Goal: Navigation & Orientation: Find specific page/section

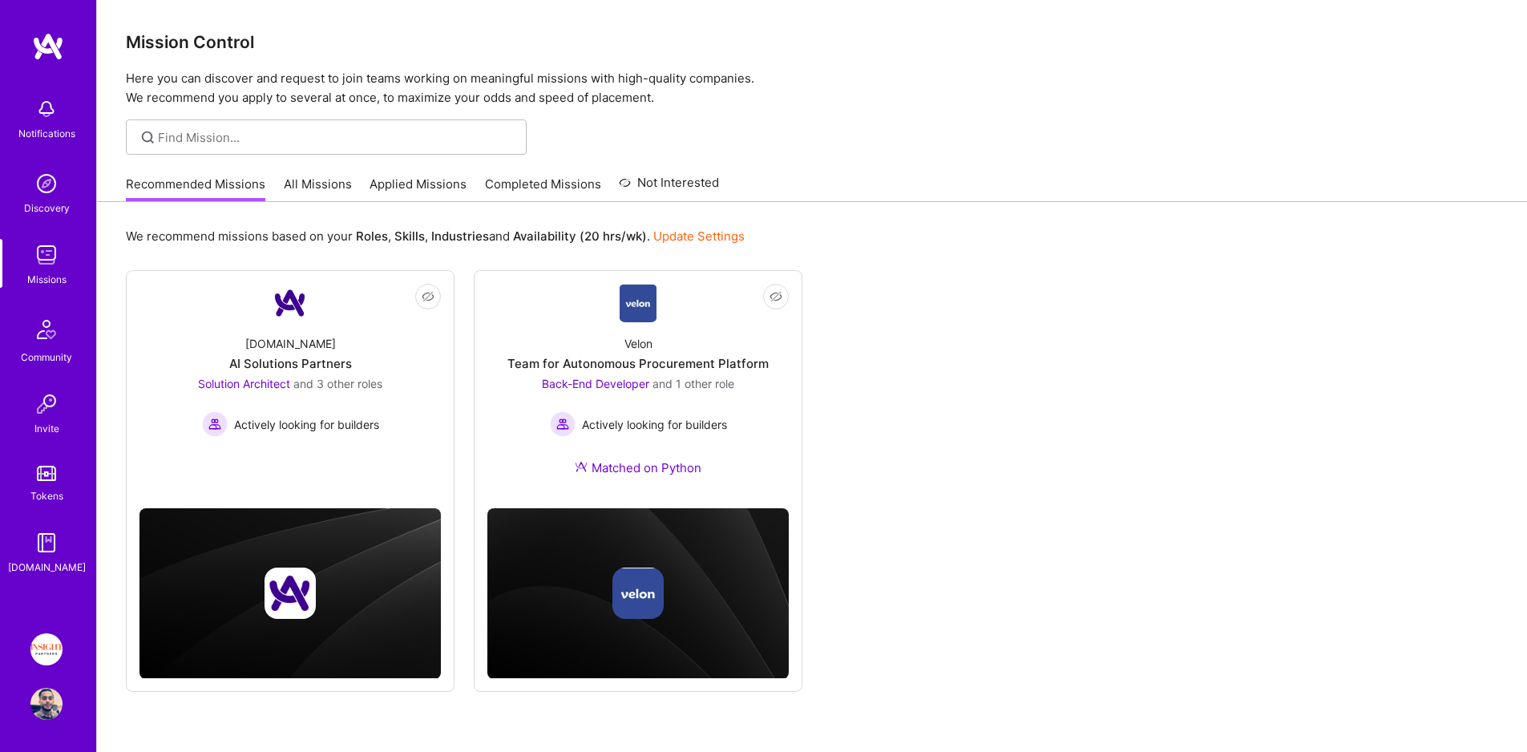
click at [419, 183] on link "Applied Missions" at bounding box center [418, 189] width 97 height 26
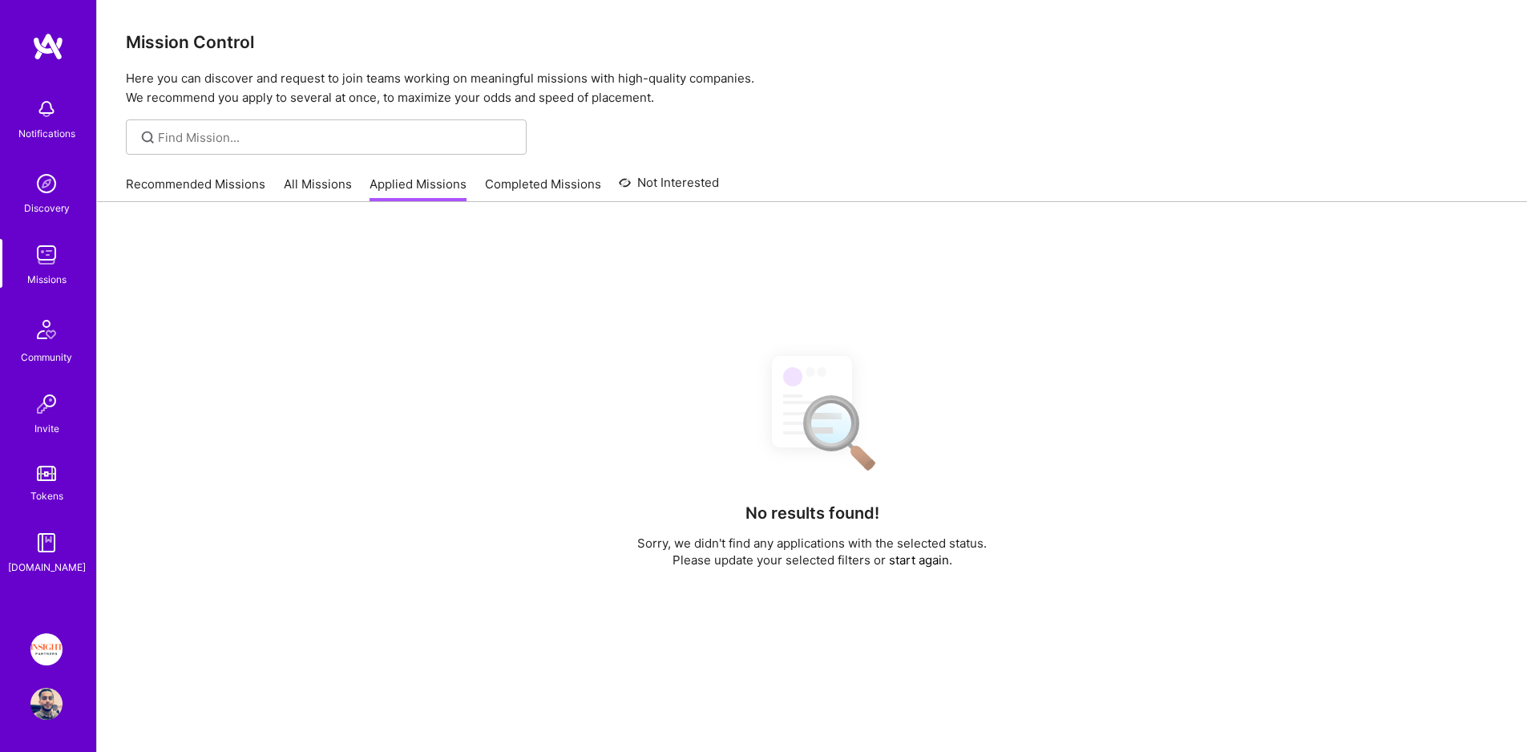
click at [338, 179] on link "All Missions" at bounding box center [318, 189] width 68 height 26
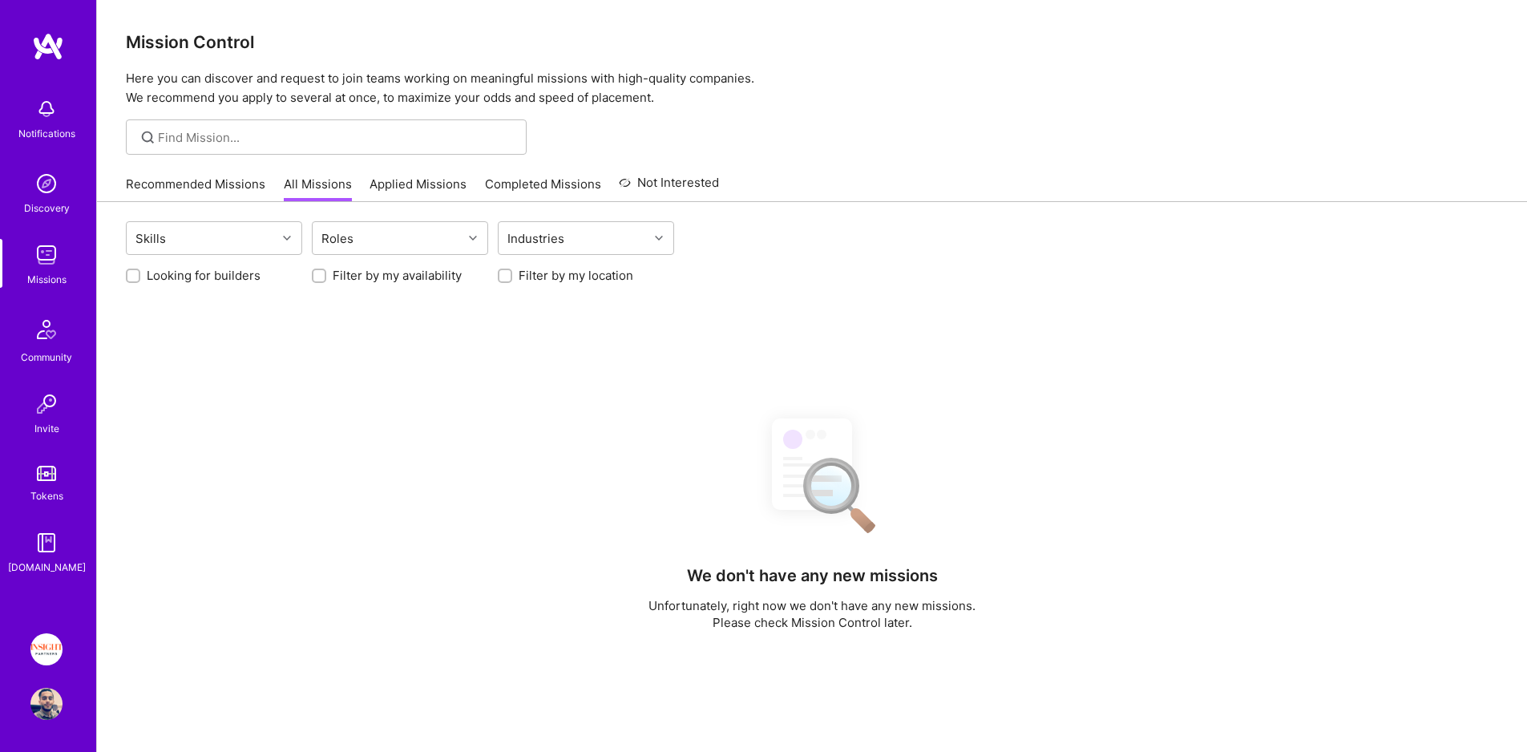
click at [388, 183] on link "Applied Missions" at bounding box center [418, 189] width 97 height 26
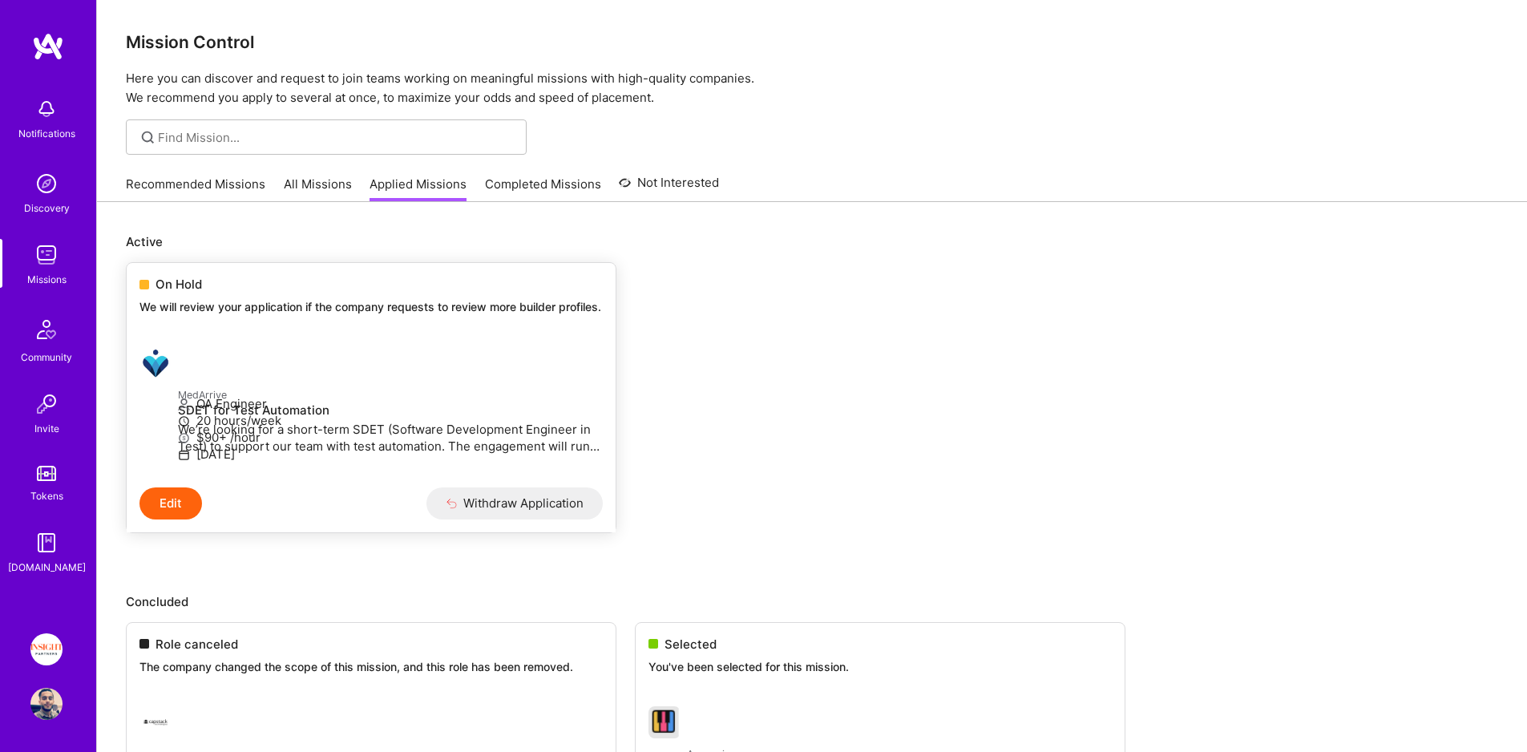
click at [231, 289] on div "On Hold" at bounding box center [370, 284] width 463 height 17
click at [188, 182] on link "Recommended Missions" at bounding box center [195, 189] width 139 height 26
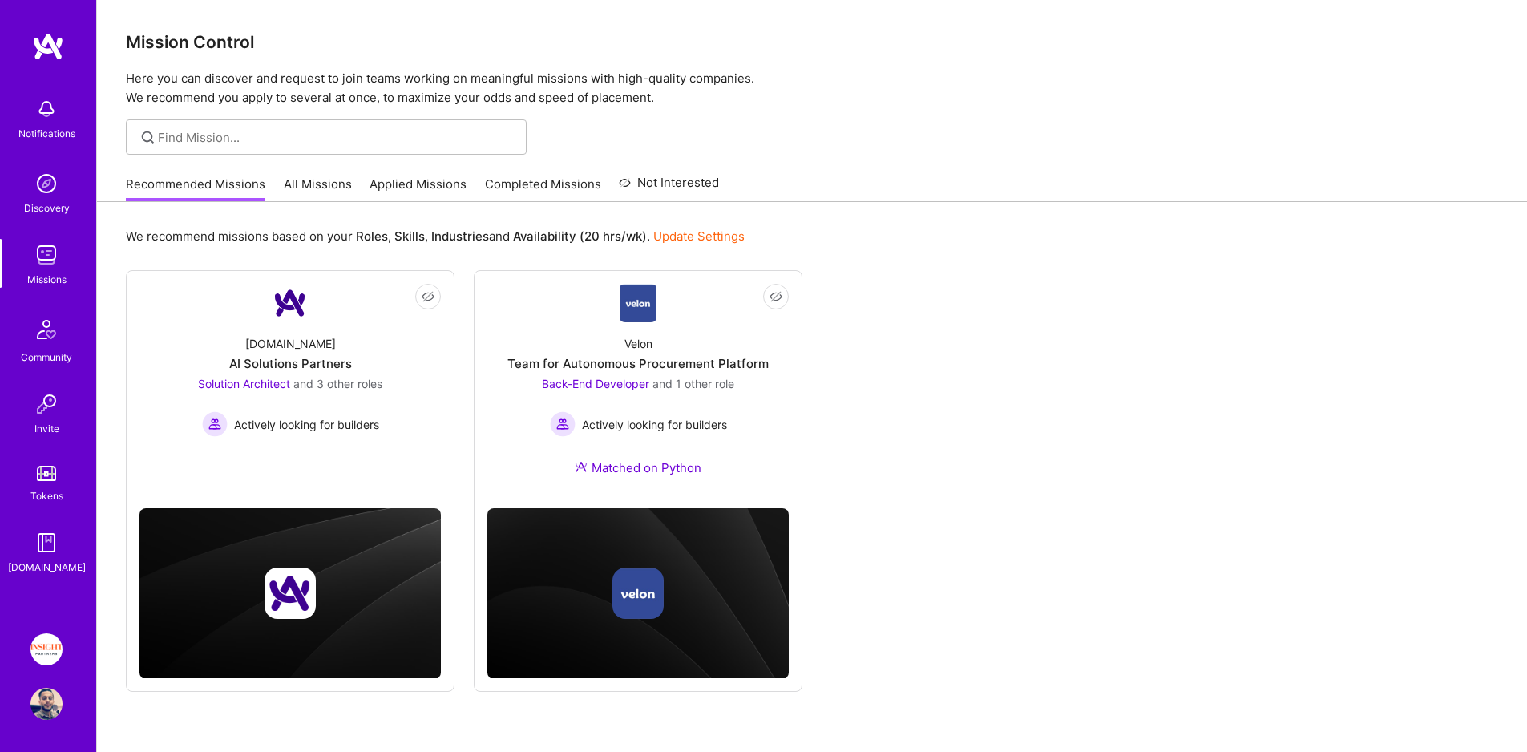
click at [433, 184] on link "Applied Missions" at bounding box center [418, 189] width 97 height 26
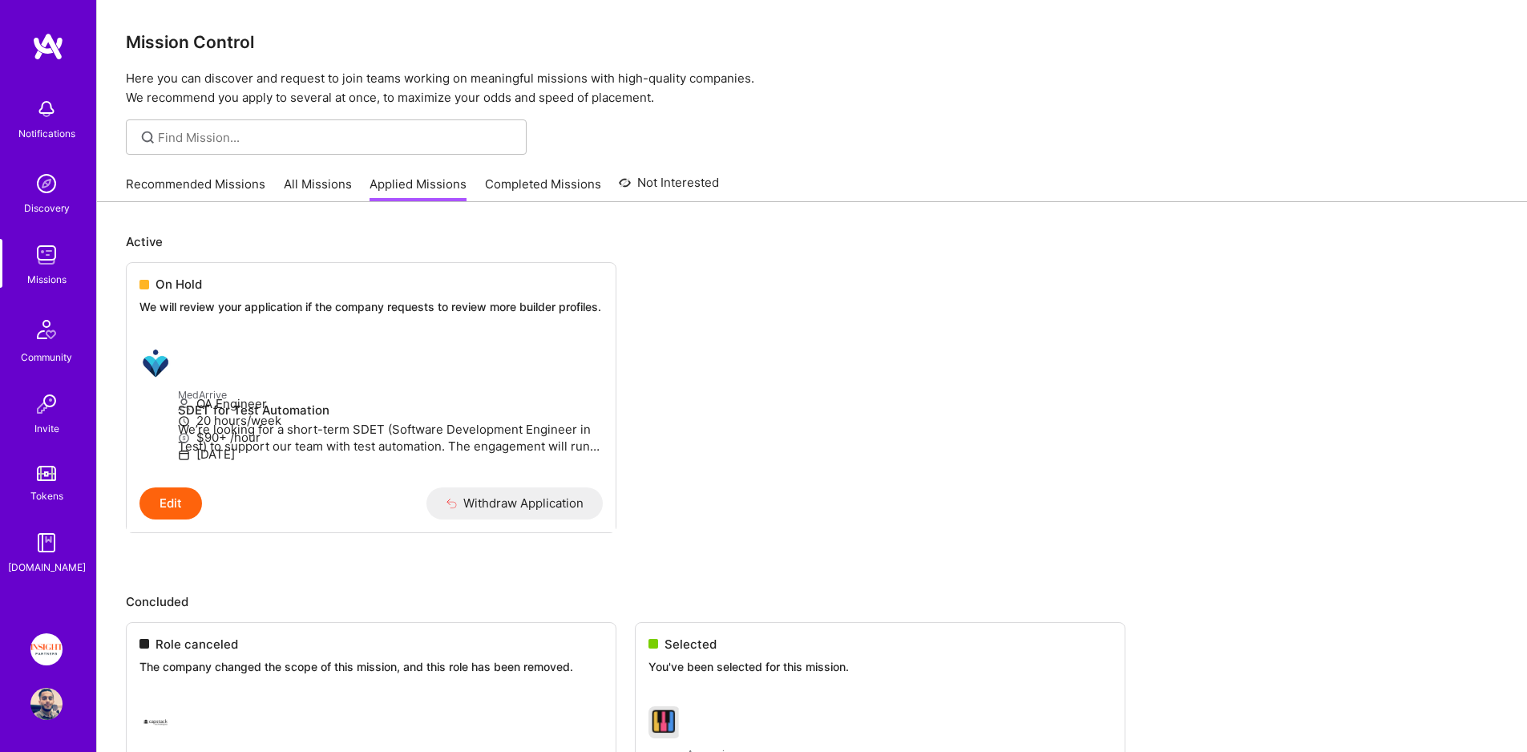
click at [345, 185] on link "All Missions" at bounding box center [318, 189] width 68 height 26
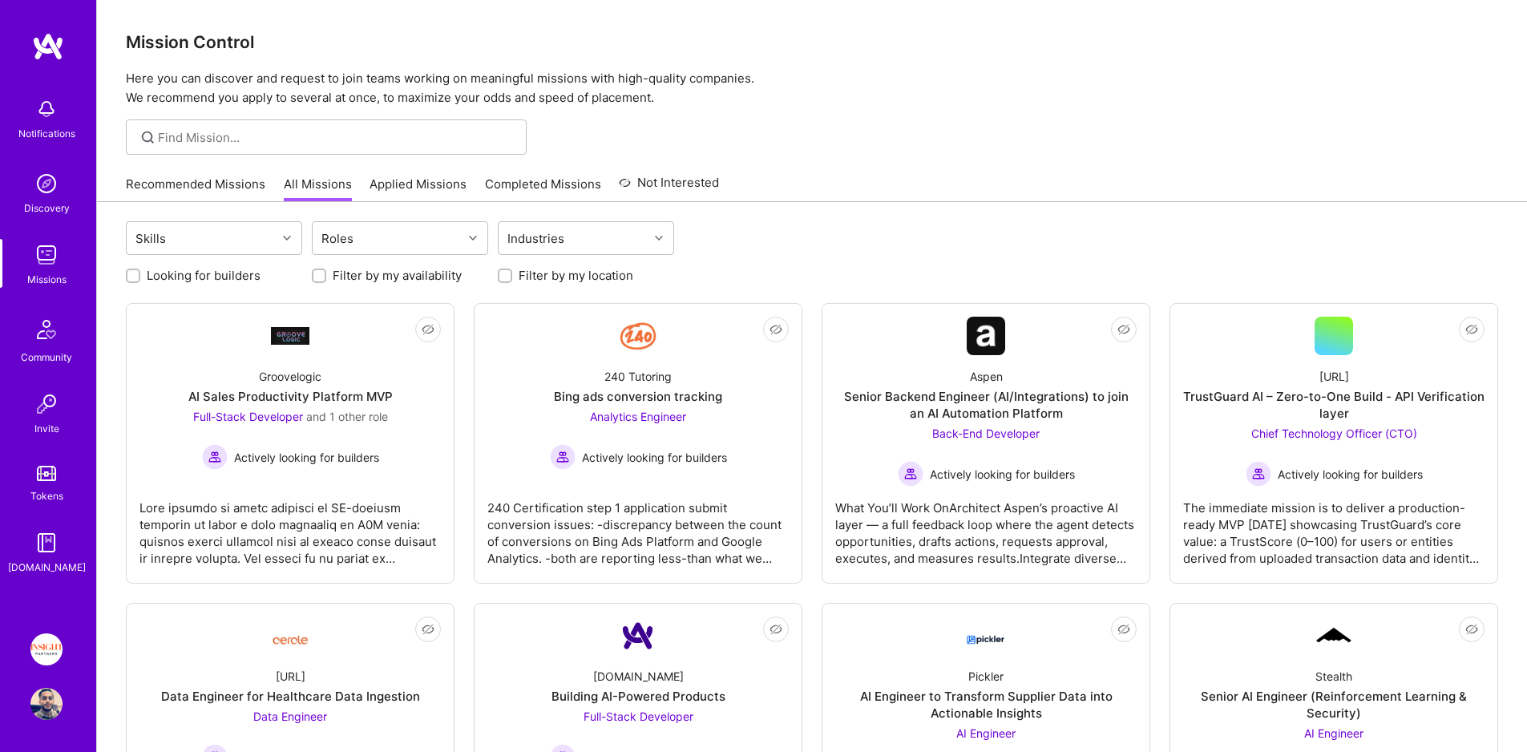
click at [421, 190] on link "Applied Missions" at bounding box center [418, 189] width 97 height 26
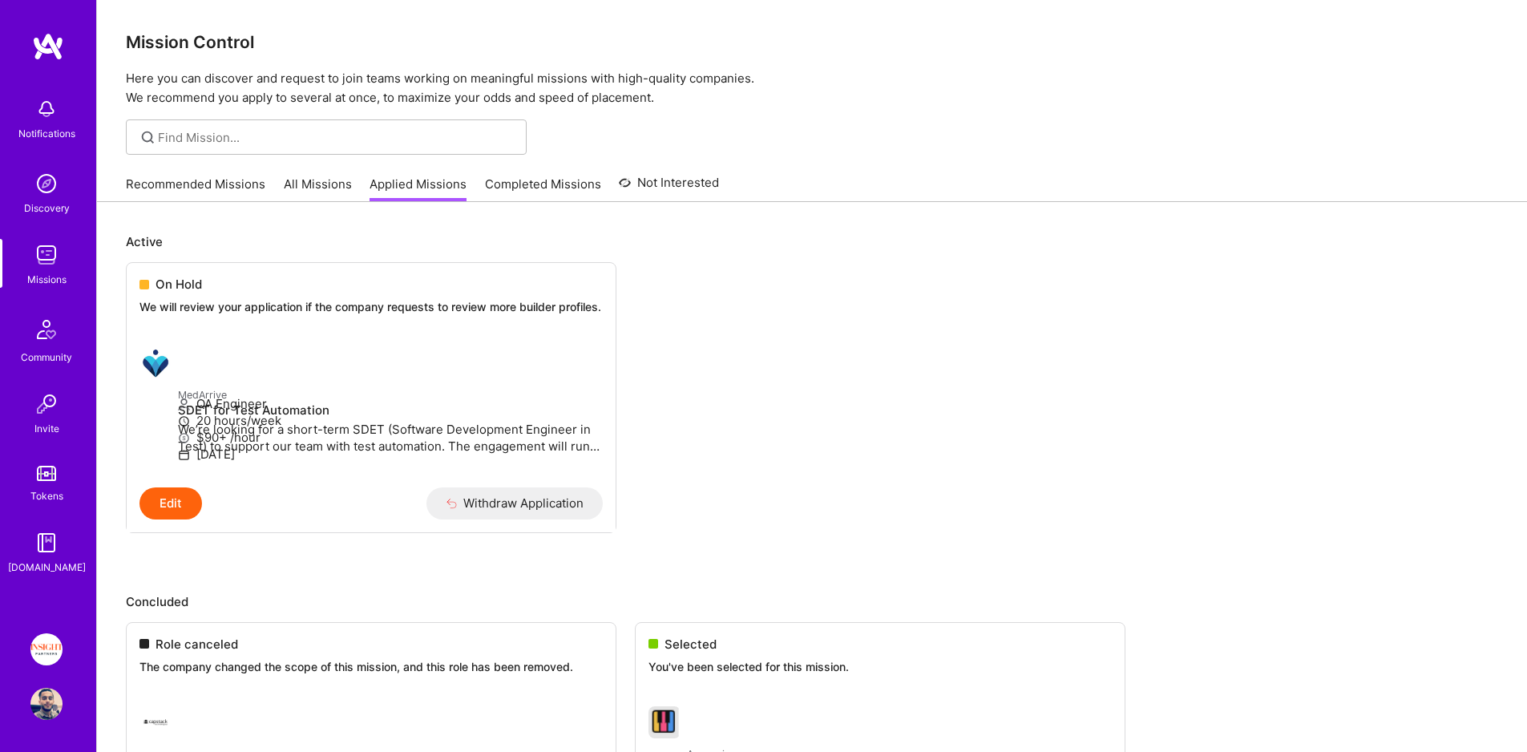
click at [489, 186] on link "Completed Missions" at bounding box center [543, 189] width 116 height 26
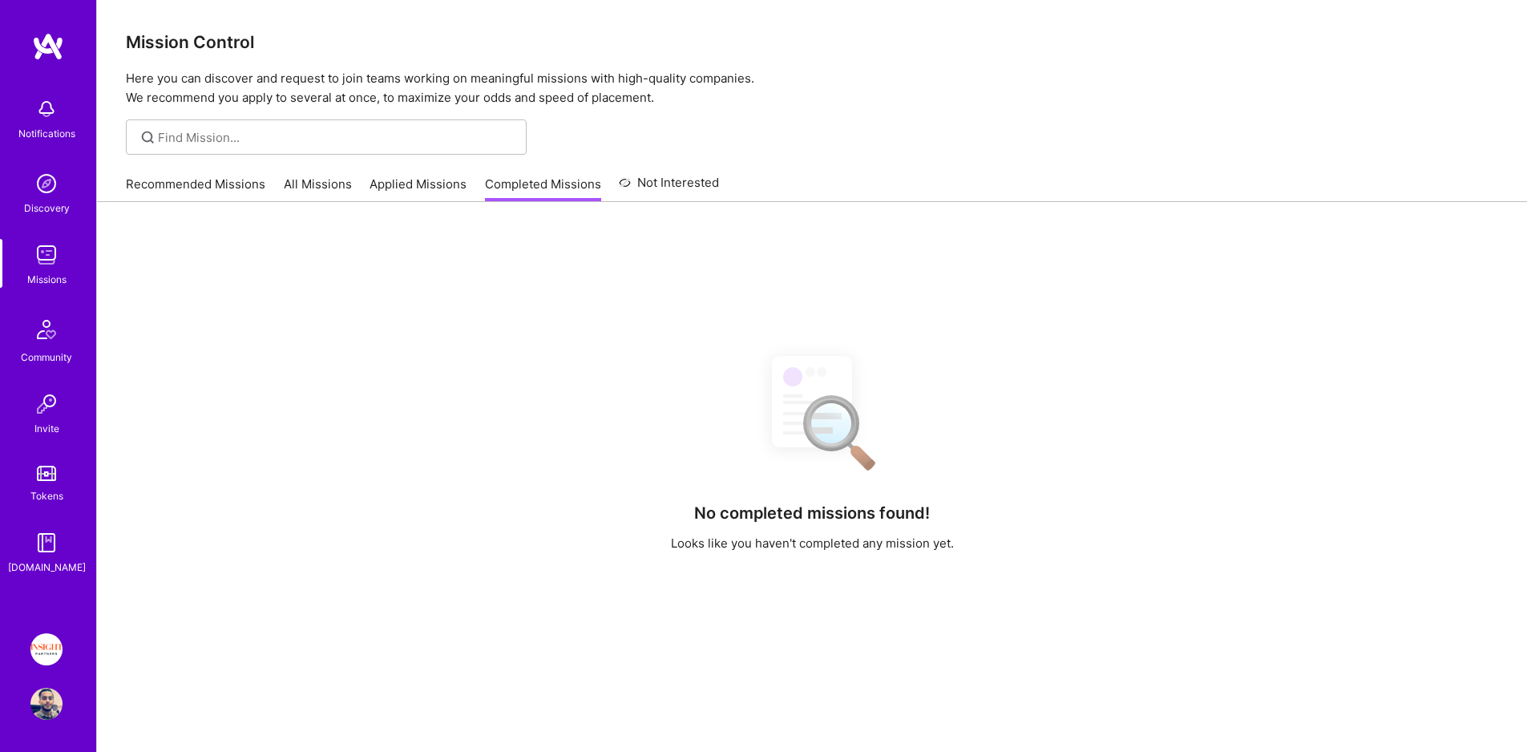
click at [370, 189] on link "Applied Missions" at bounding box center [418, 189] width 97 height 26
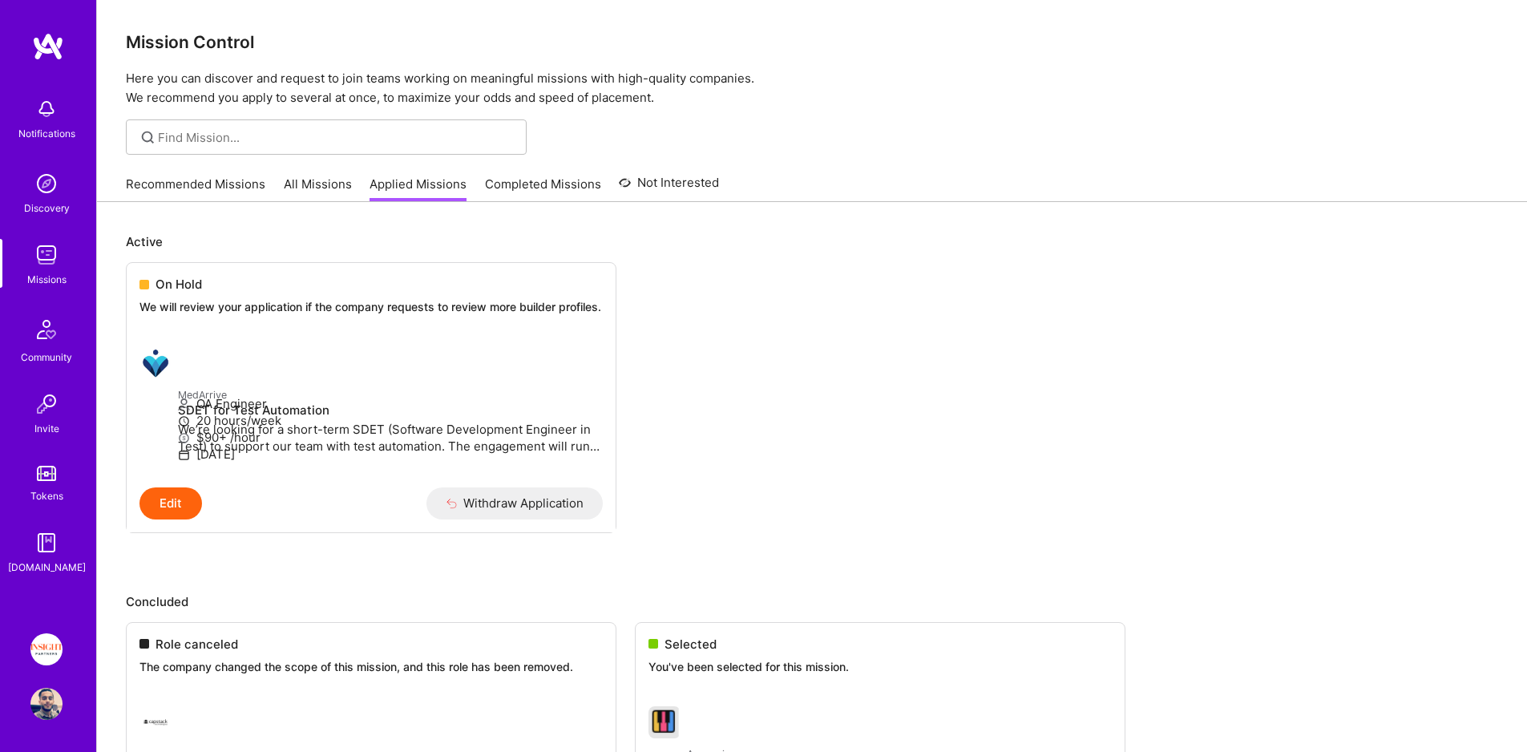
click at [322, 187] on link "All Missions" at bounding box center [318, 189] width 68 height 26
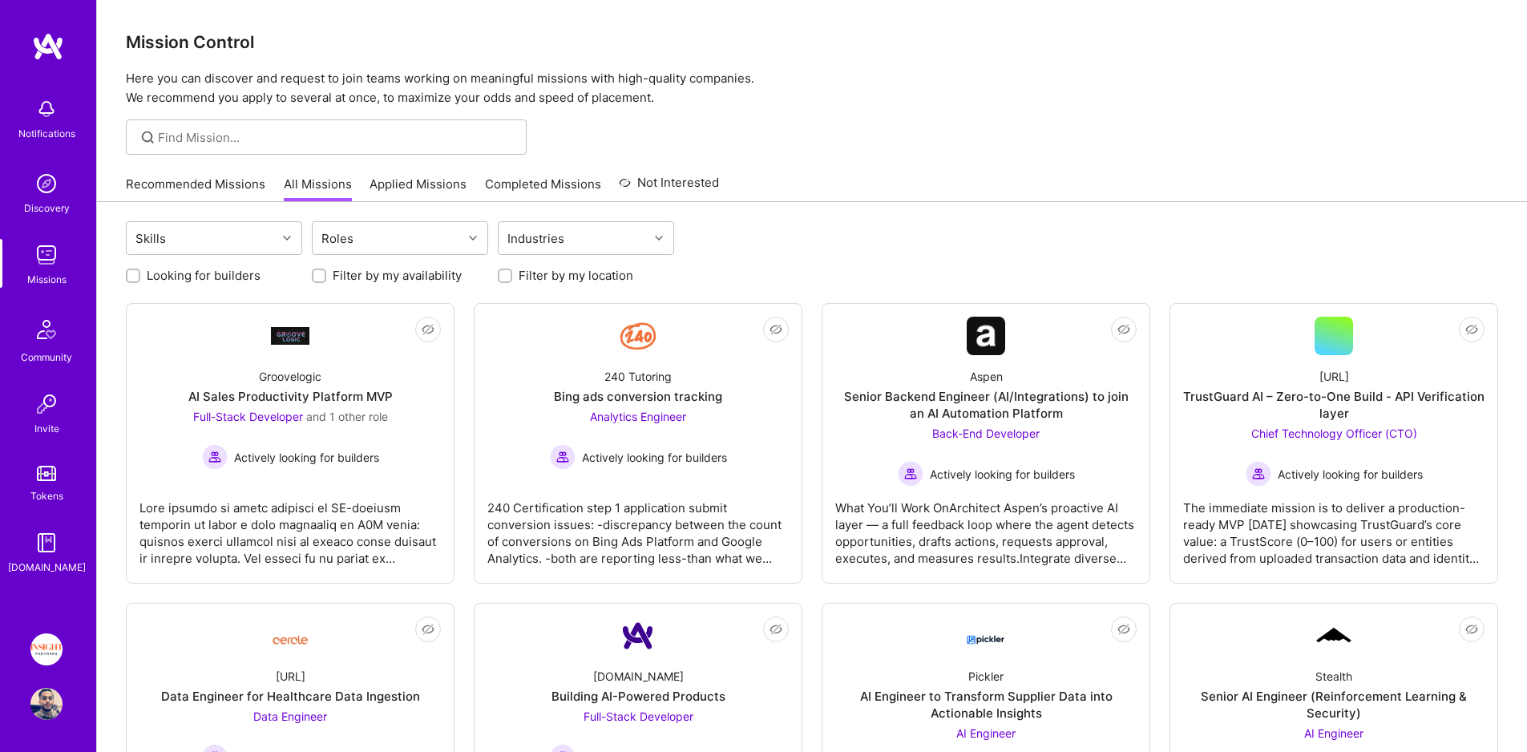
click at [437, 184] on link "Applied Missions" at bounding box center [418, 189] width 97 height 26
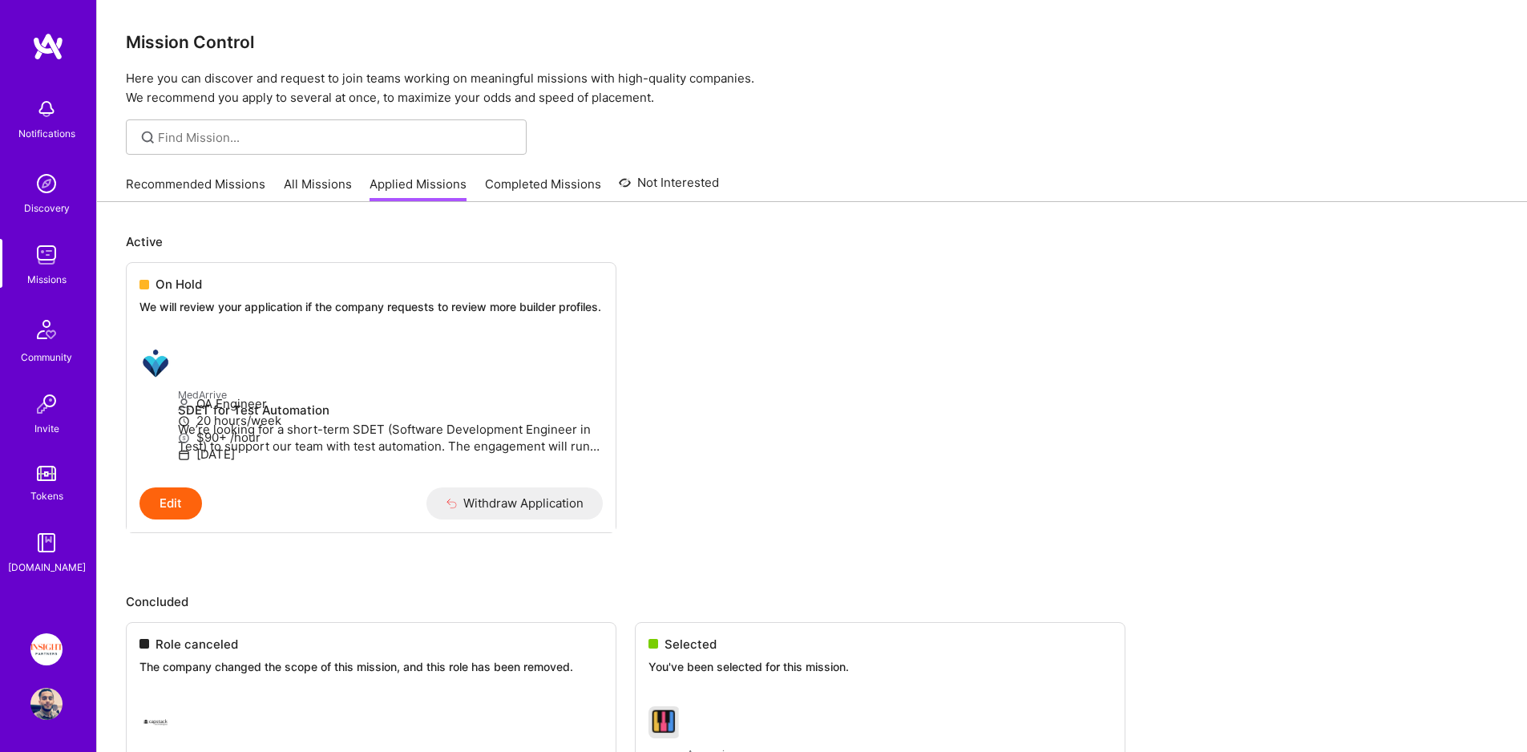
click at [509, 183] on link "Completed Missions" at bounding box center [543, 189] width 116 height 26
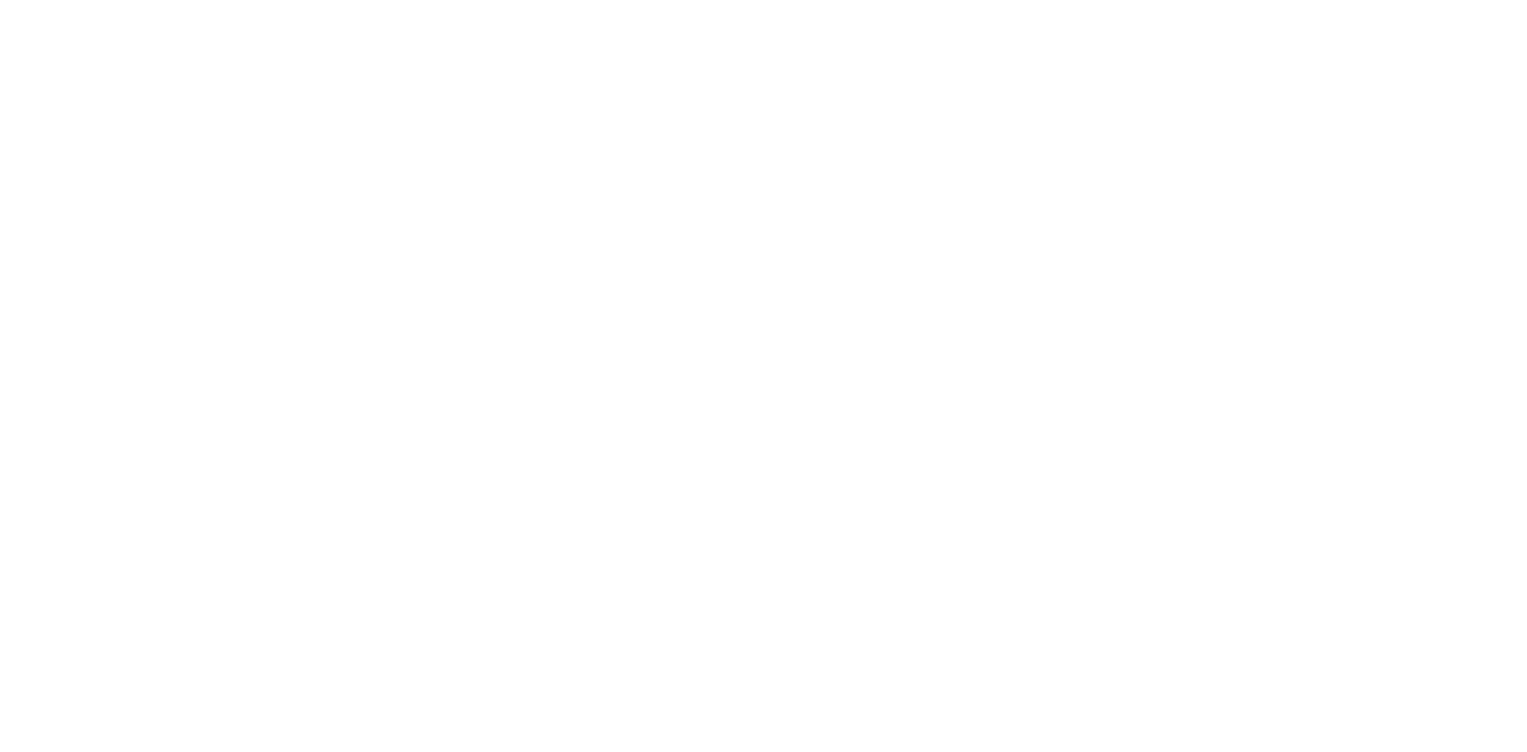
click at [0, 0] on div "Recommended Missions All Missions Applied Missions Completed Missions Not Inter…" at bounding box center [0, 0] width 0 height 0
click at [0, 0] on link "Recommended Missions" at bounding box center [0, 0] width 0 height 0
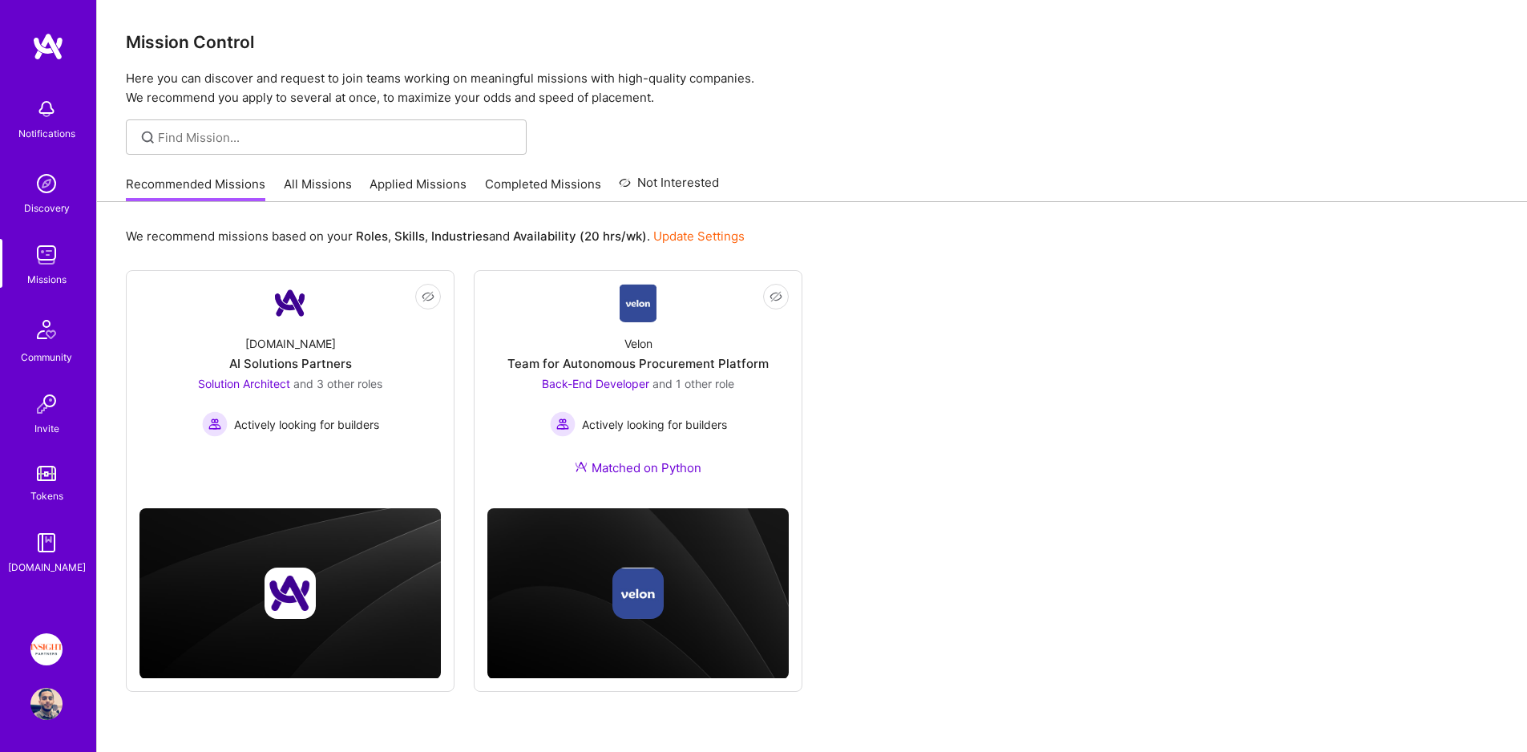
click at [403, 185] on link "Applied Missions" at bounding box center [418, 189] width 97 height 26
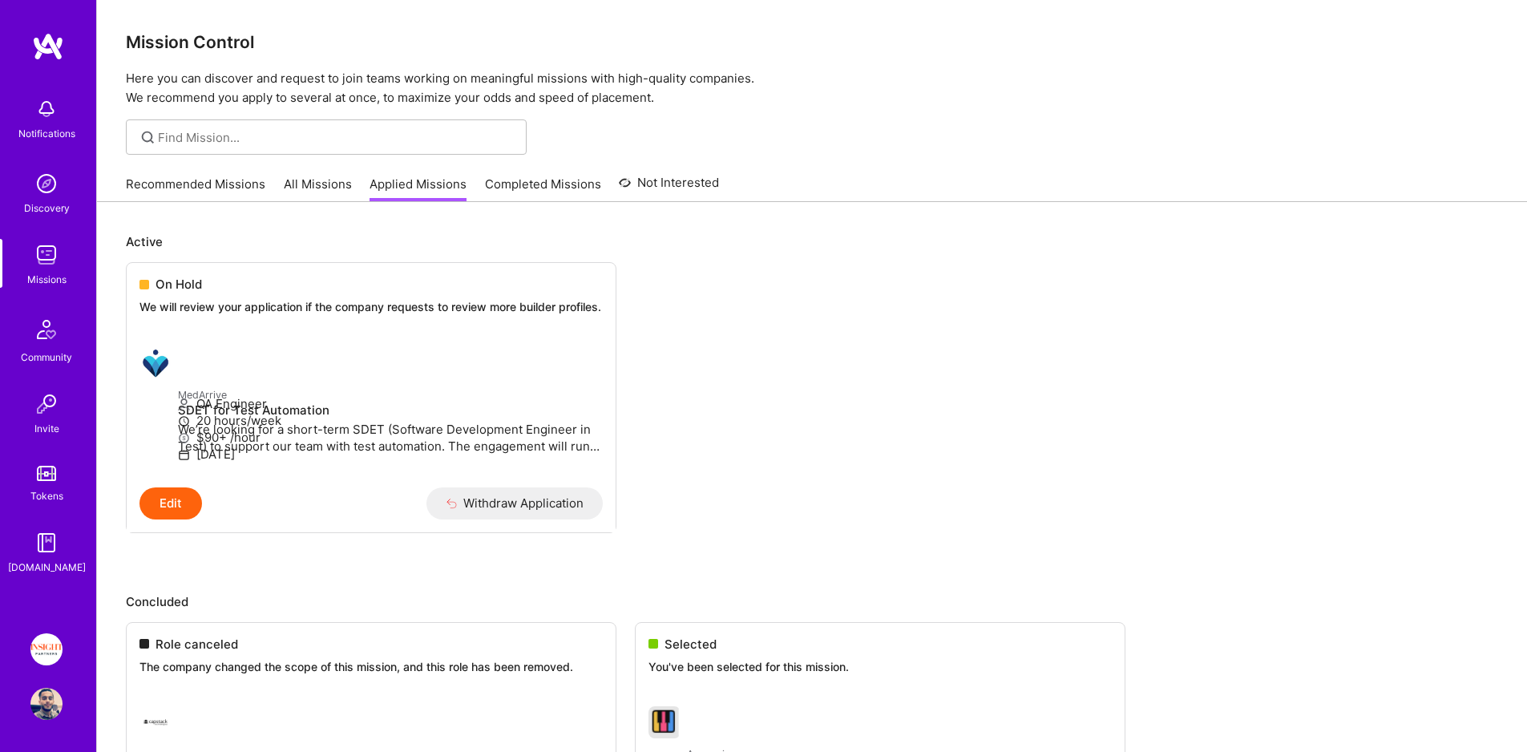
click at [285, 181] on link "All Missions" at bounding box center [318, 189] width 68 height 26
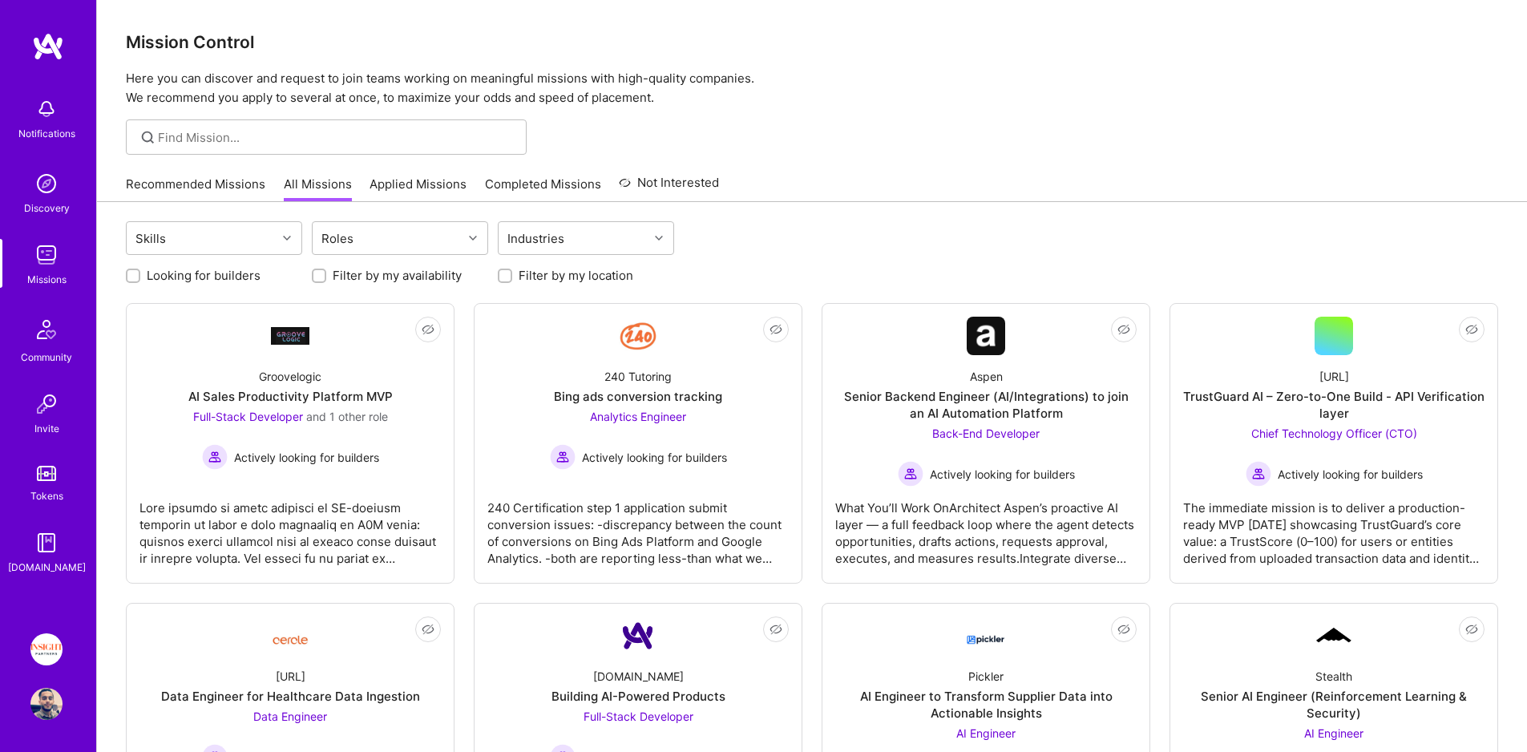
click at [485, 192] on link "Completed Missions" at bounding box center [543, 189] width 116 height 26
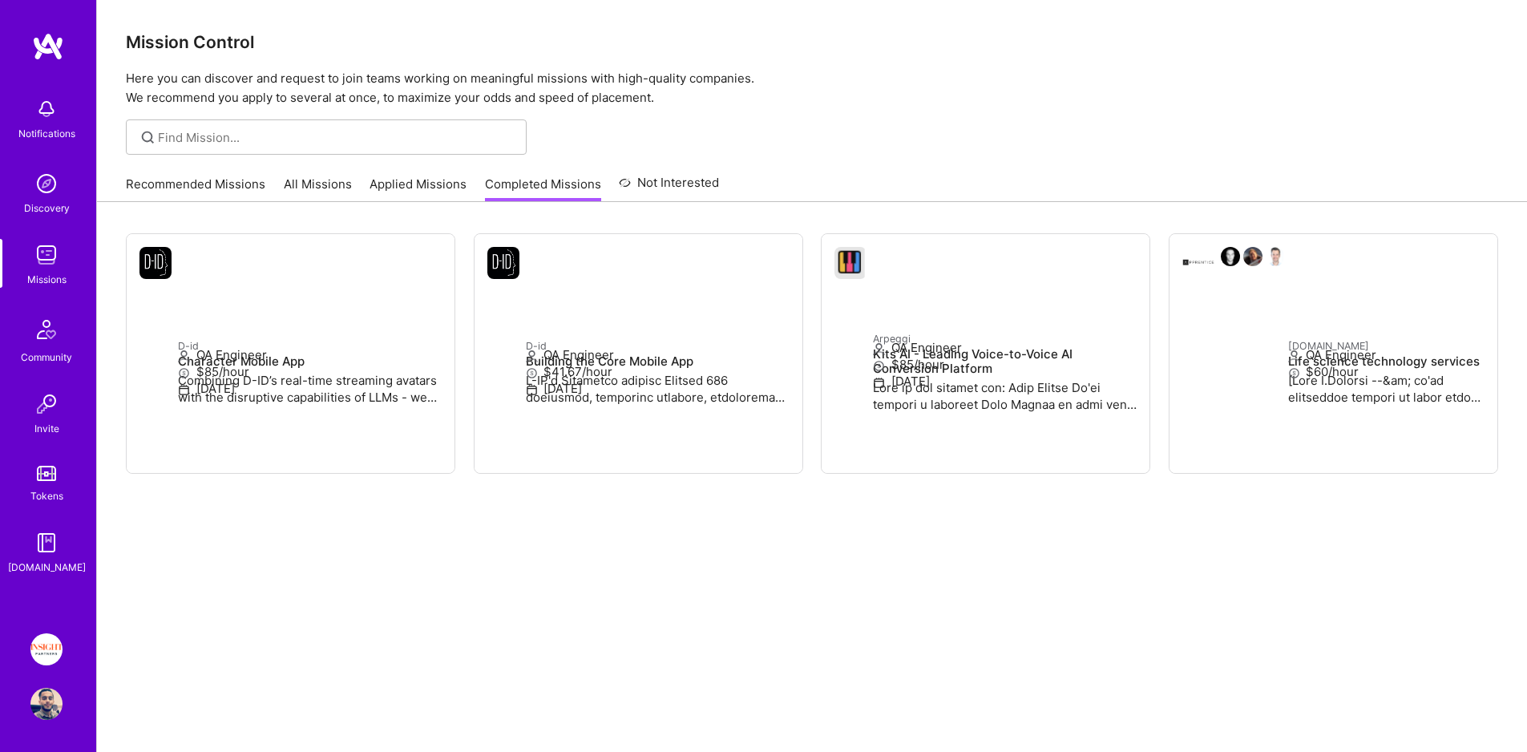
click at [426, 196] on link "Applied Missions" at bounding box center [418, 189] width 97 height 26
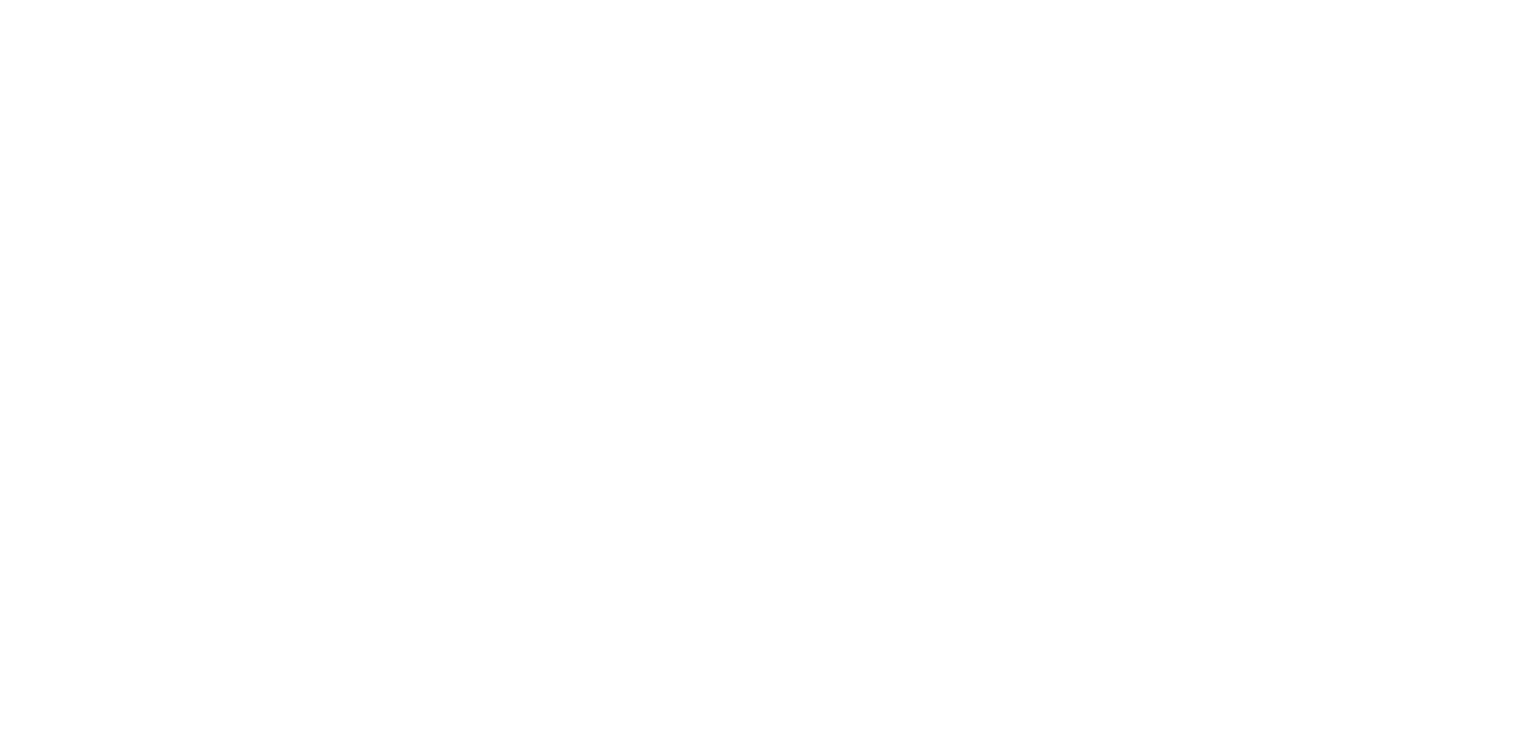
click at [0, 0] on link "Recommended Missions" at bounding box center [0, 0] width 0 height 0
